Goal: Find specific page/section: Find specific page/section

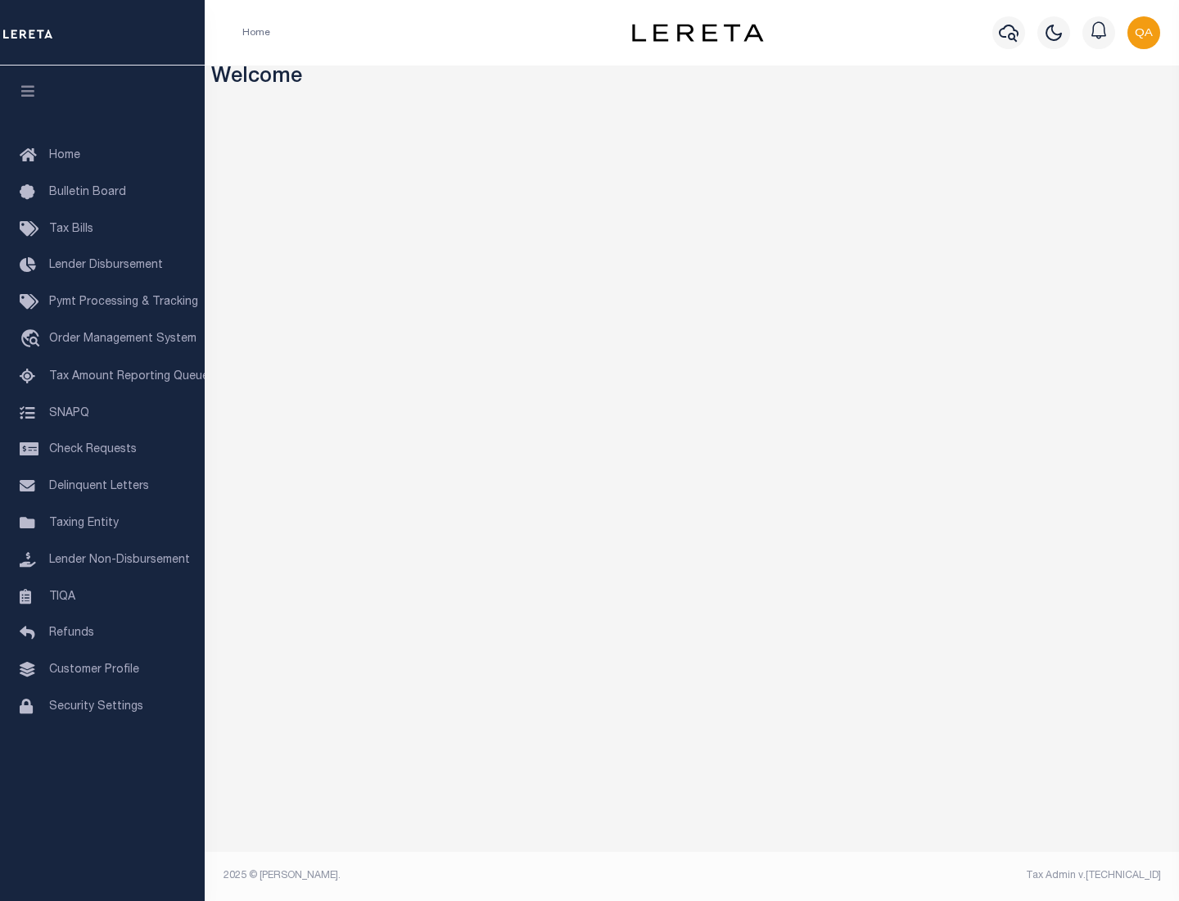
click at [102, 596] on link "TIQA" at bounding box center [102, 597] width 205 height 37
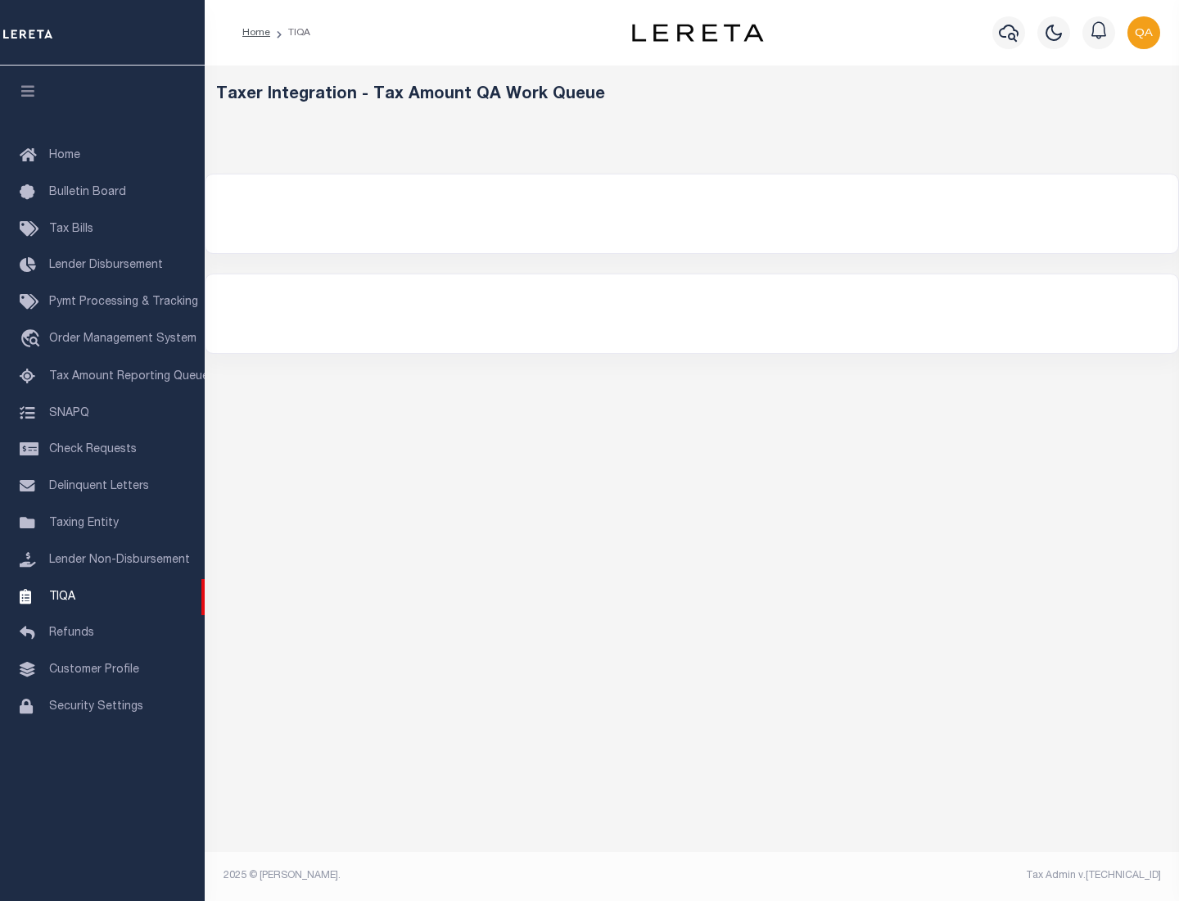
select select "200"
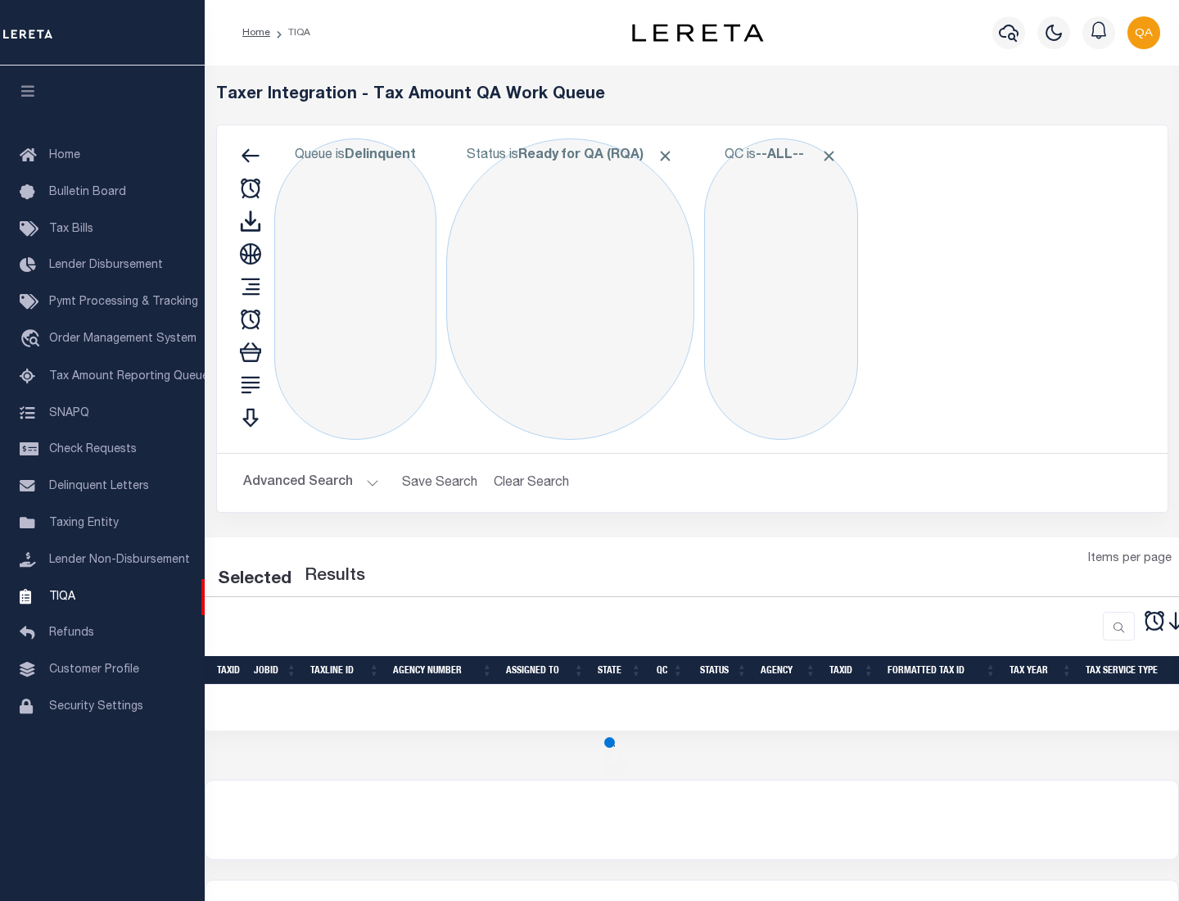
select select "200"
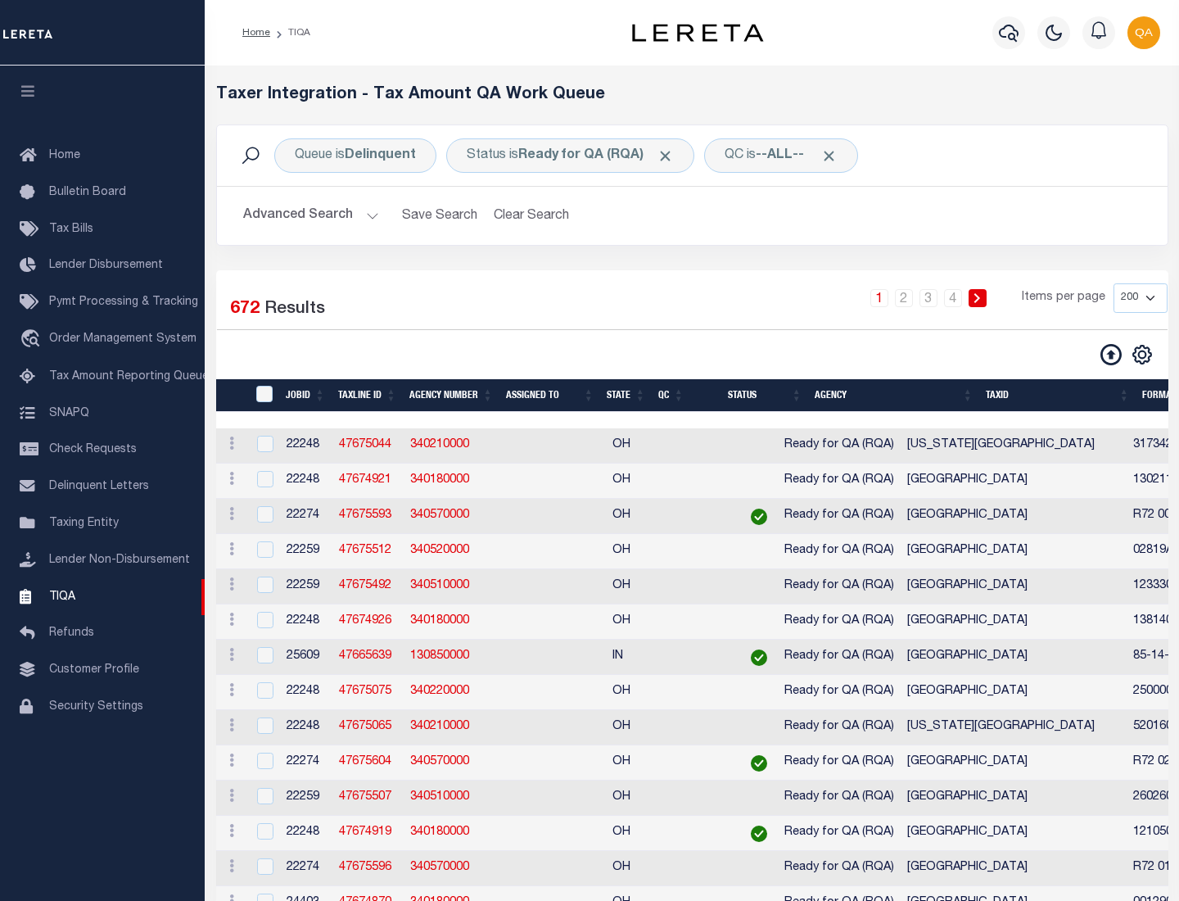
click at [670, 156] on span "Click to Remove" at bounding box center [665, 155] width 17 height 17
